Goal: Navigation & Orientation: Go to known website

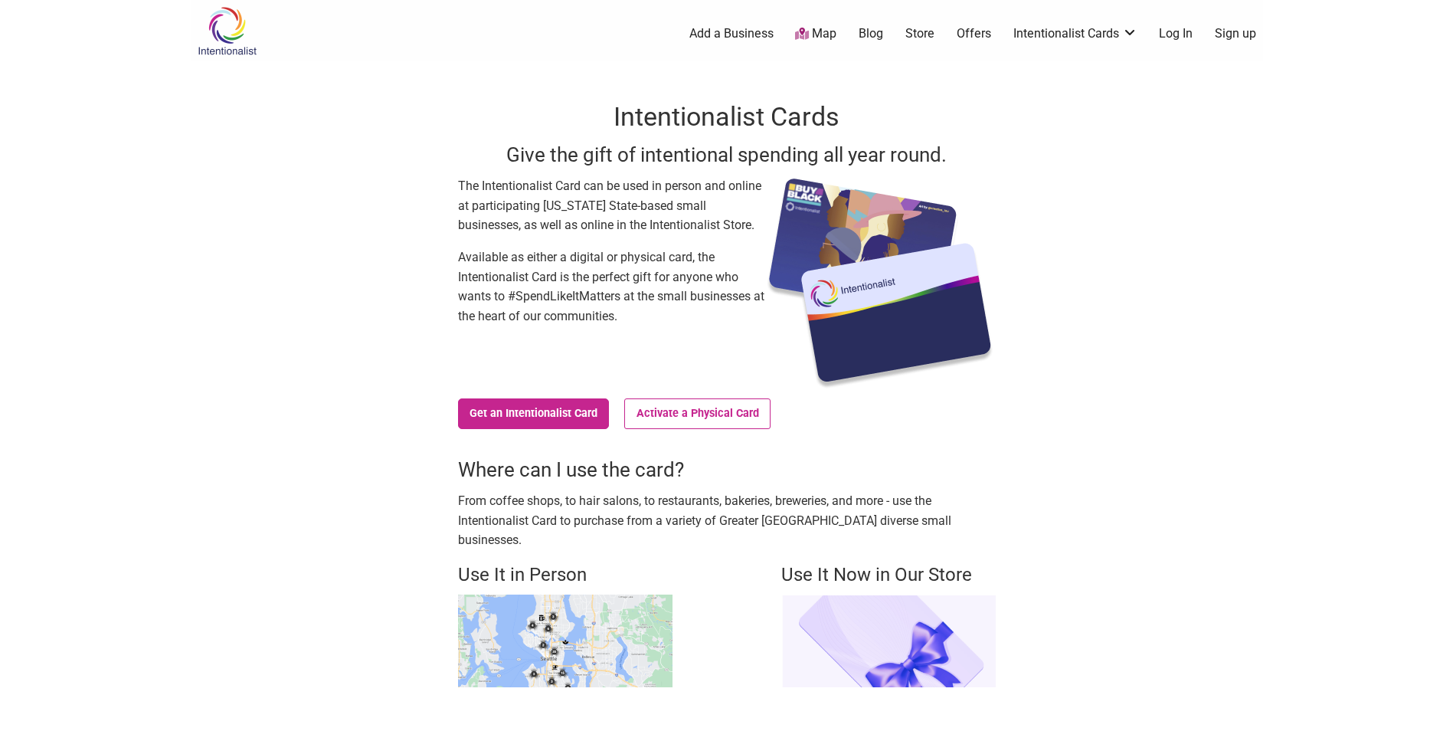
click at [244, 57] on div "Intentionalist Spend like it matters" at bounding box center [258, 30] width 134 height 61
click at [235, 49] on img at bounding box center [227, 31] width 73 height 50
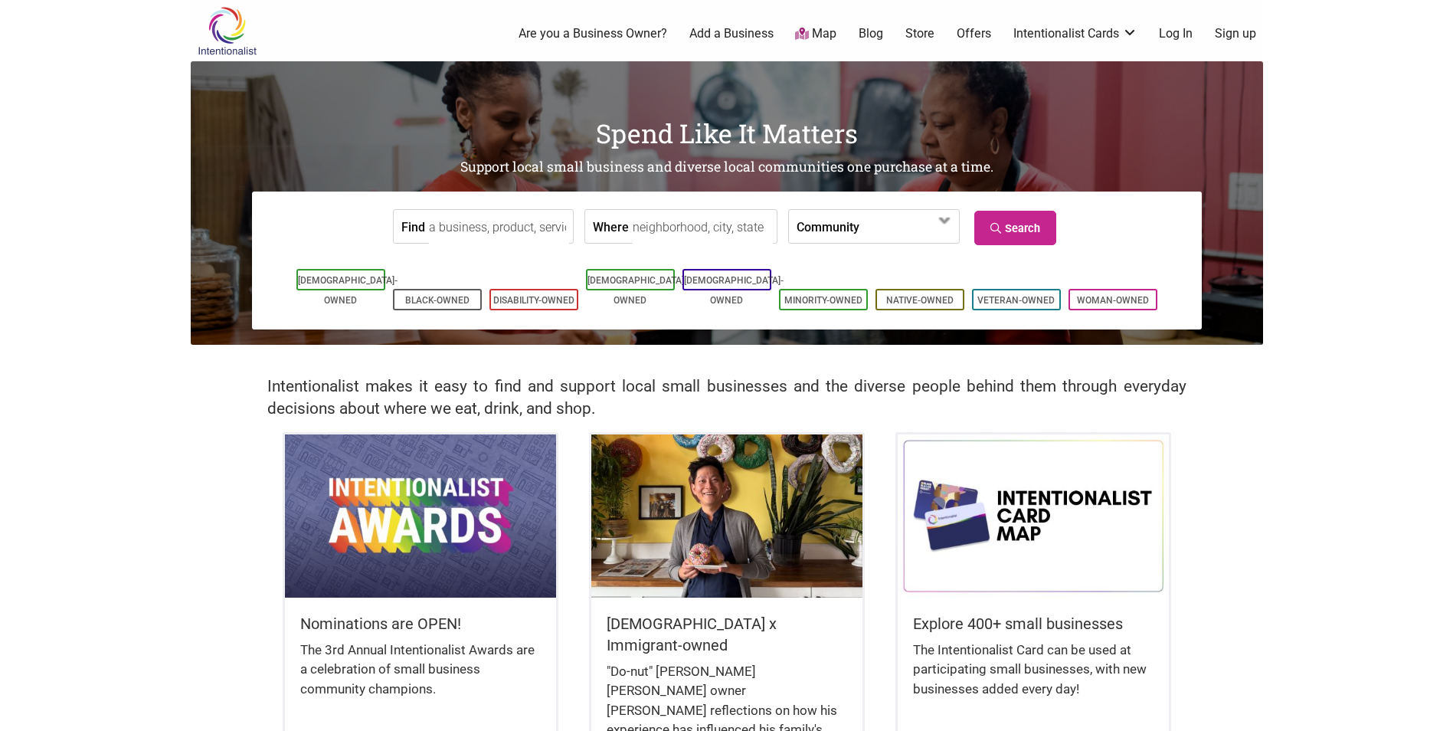
click at [1310, 419] on body "× Menu 0 Are you a Business Owner? Add a Business Map Blog Store Offers Intenti…" at bounding box center [726, 365] width 1453 height 731
